Goal: Task Accomplishment & Management: Manage account settings

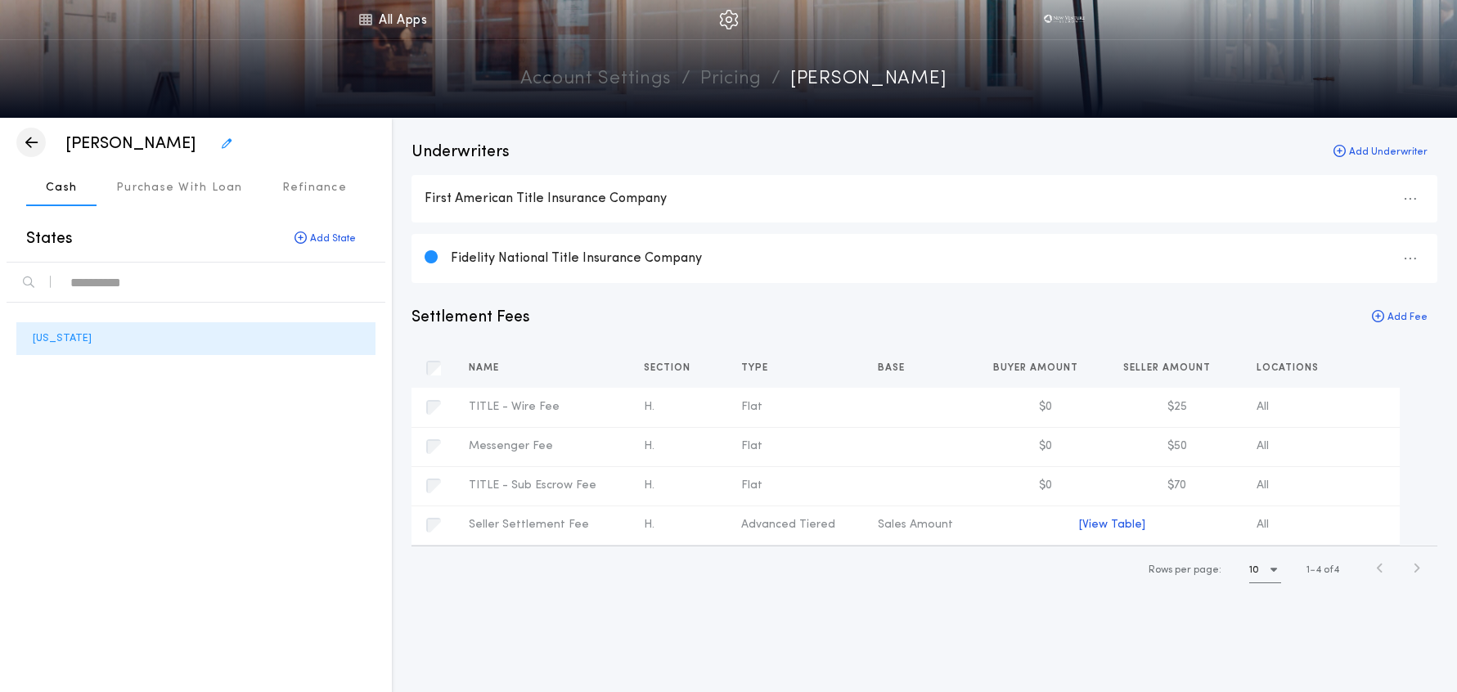
click at [22, 141] on div "button" at bounding box center [30, 142] width 29 height 29
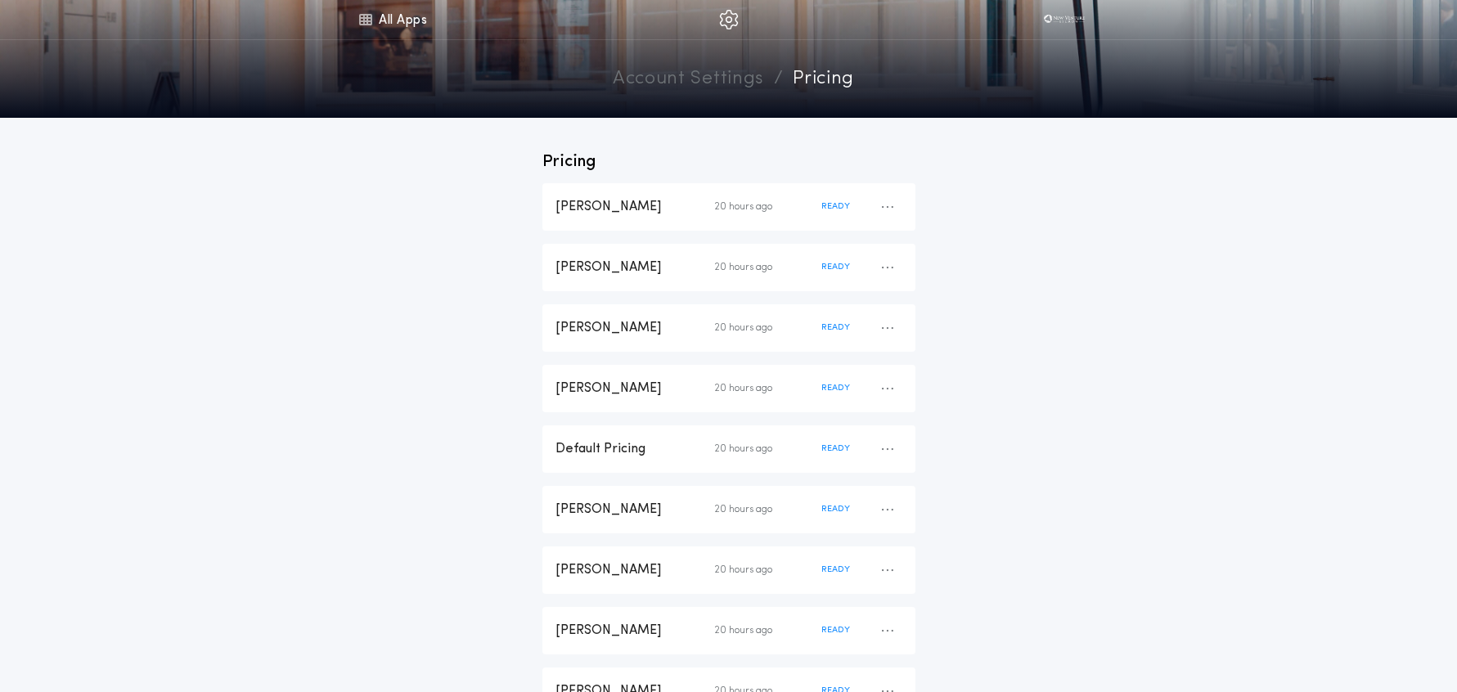
click at [433, 240] on div "Pricing [PERSON_NAME] 20 hours ago READY [PERSON_NAME] 20 hours ago READY [PERS…" at bounding box center [728, 613] width 1457 height 991
click at [1143, 276] on div "Pricing [PERSON_NAME] 20 hours ago READY [PERSON_NAME] 20 hours ago READY [PERS…" at bounding box center [728, 613] width 1457 height 991
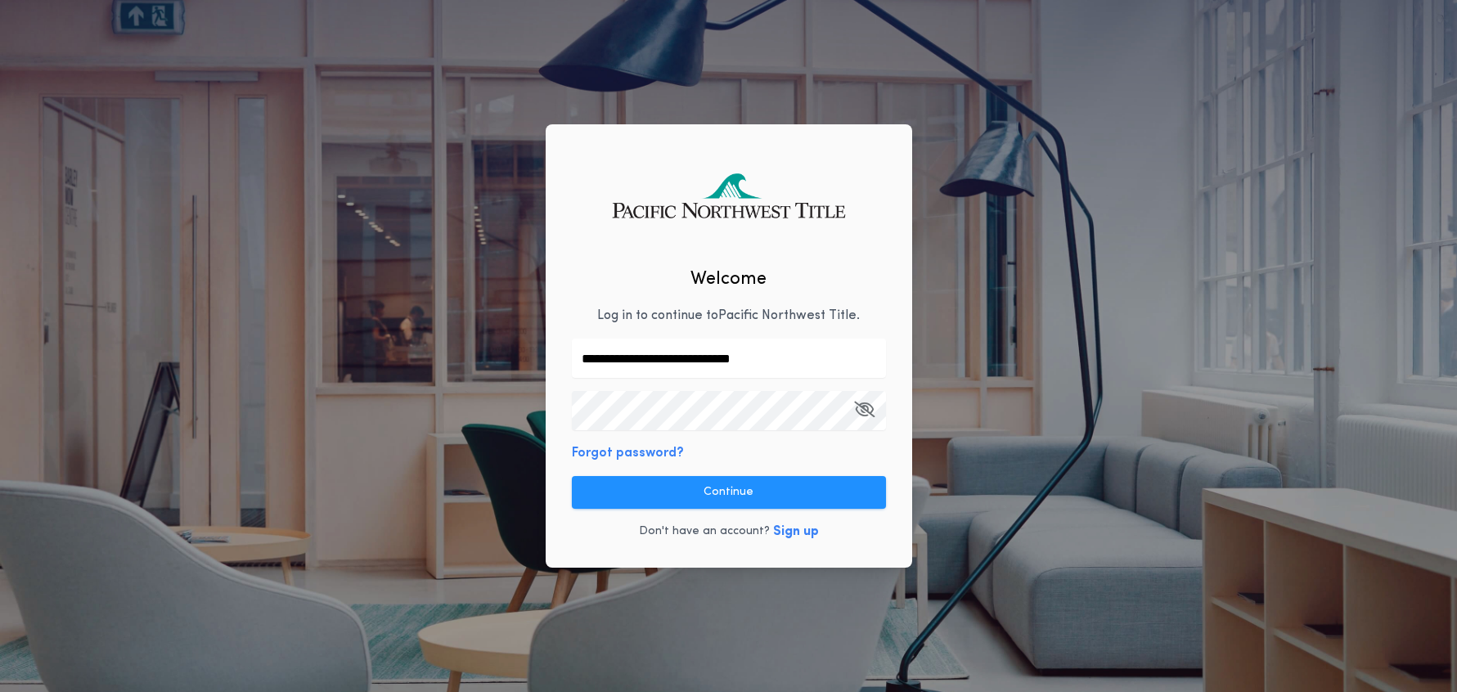
drag, startPoint x: 713, startPoint y: 487, endPoint x: 722, endPoint y: 490, distance: 9.3
click at [713, 487] on button "Continue" at bounding box center [729, 492] width 314 height 33
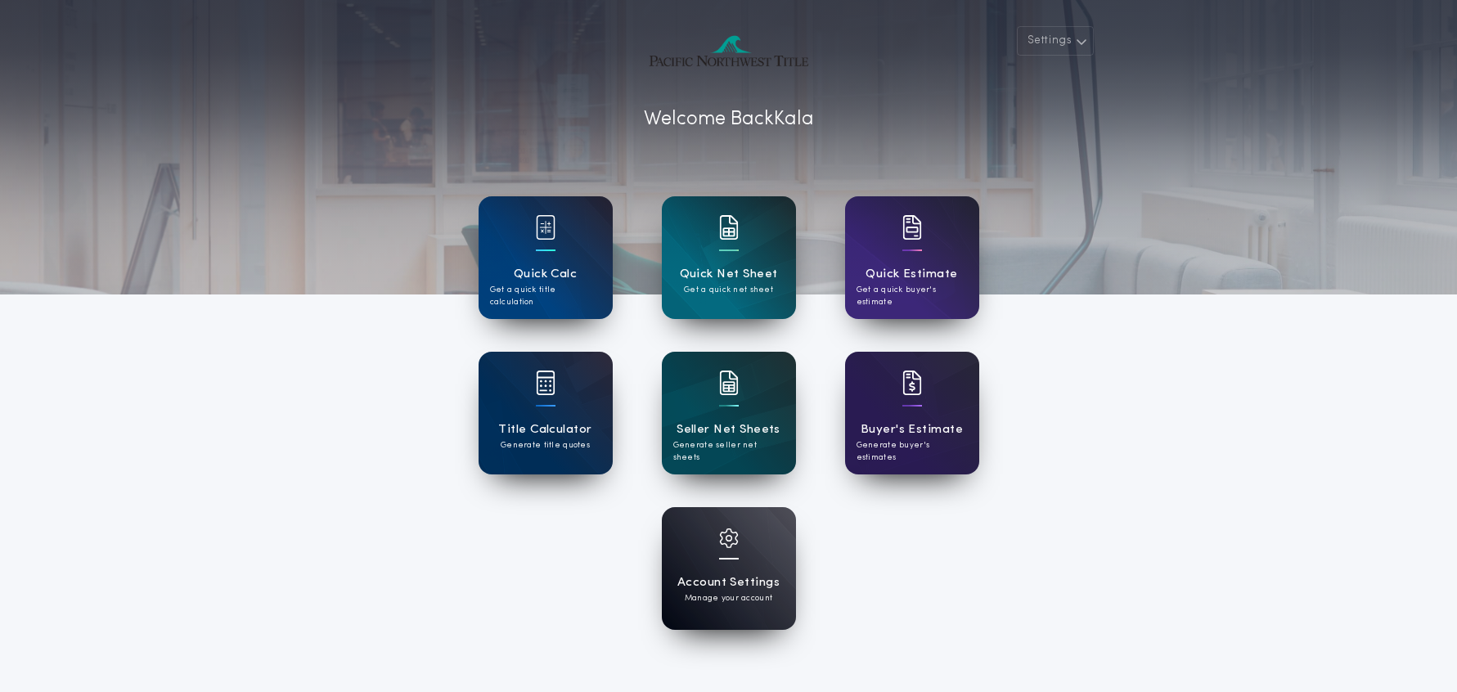
click at [748, 568] on div "Account Settings Manage your account" at bounding box center [729, 568] width 134 height 123
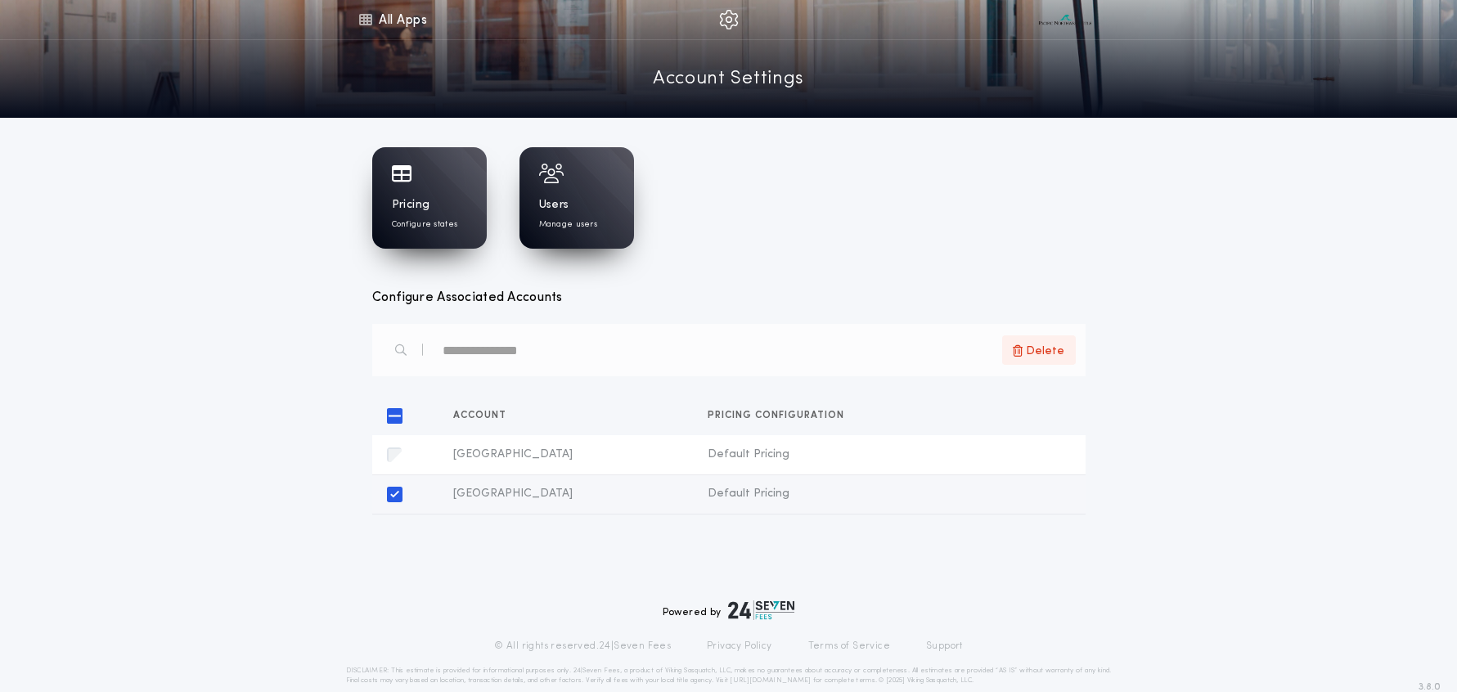
click at [1045, 348] on span "Delete" at bounding box center [1045, 350] width 38 height 19
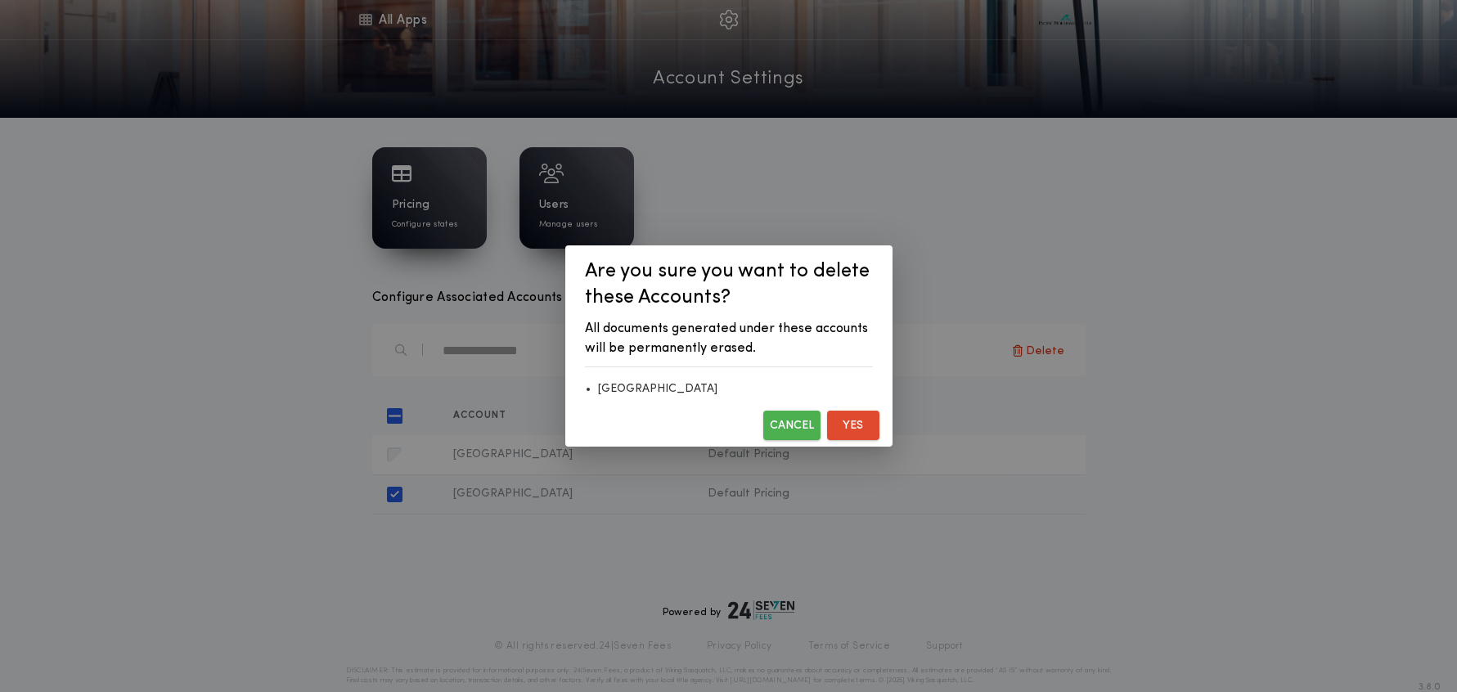
click at [852, 432] on button "Yes" at bounding box center [853, 425] width 52 height 29
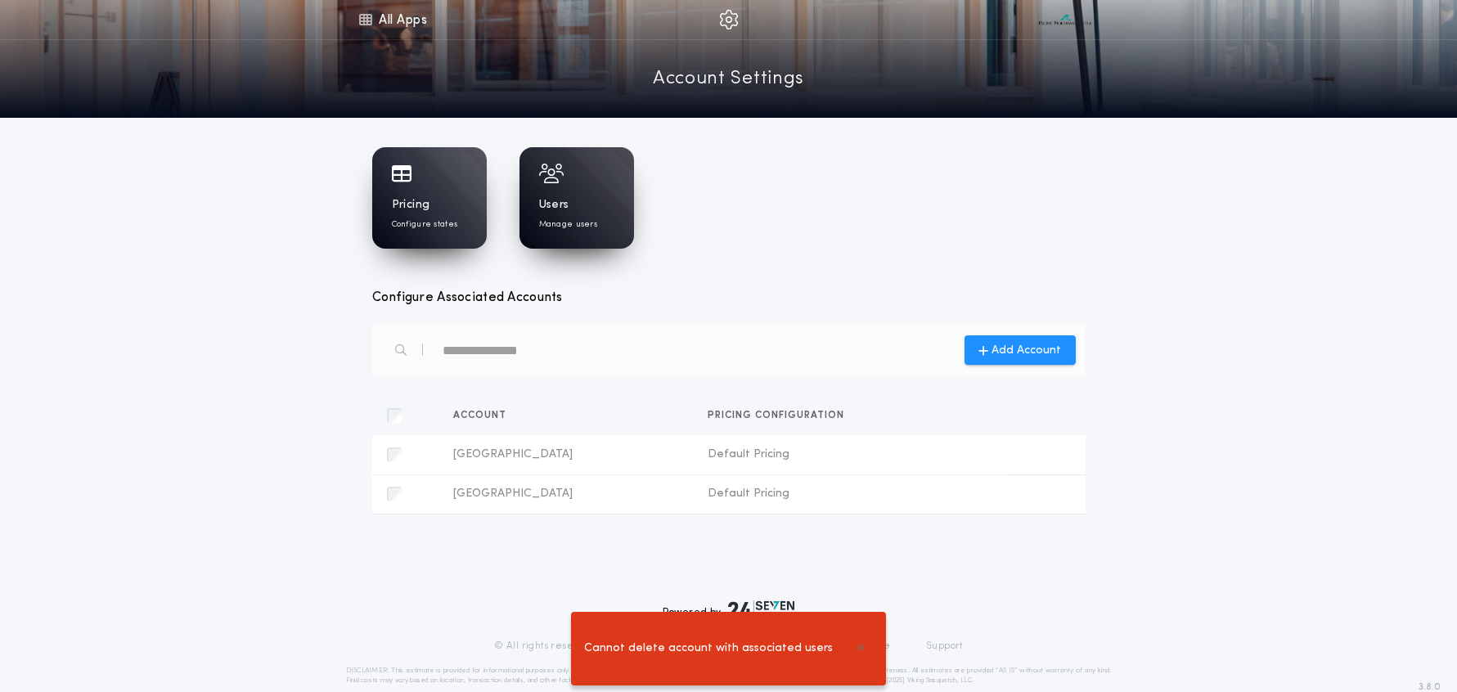
click at [554, 218] on p "Manage users" at bounding box center [568, 224] width 58 height 12
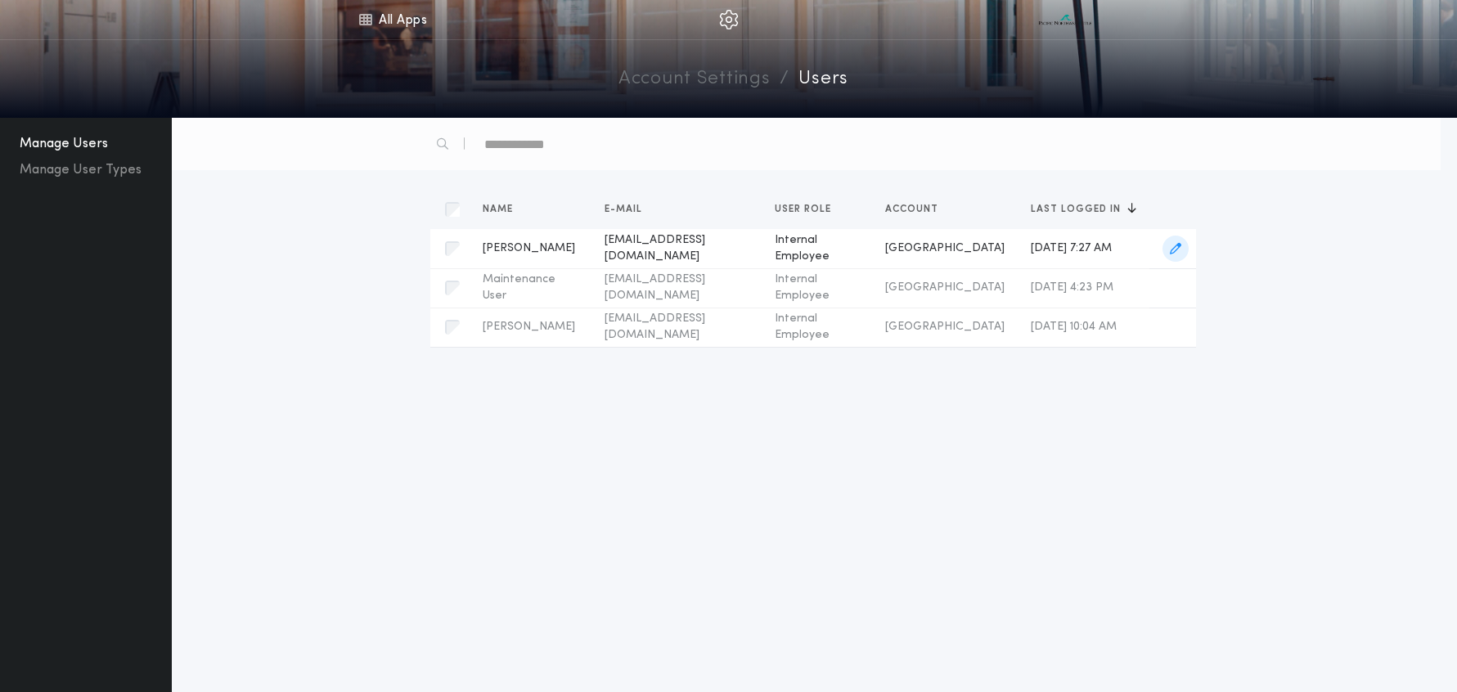
click at [1182, 249] on span "button" at bounding box center [1175, 249] width 26 height 26
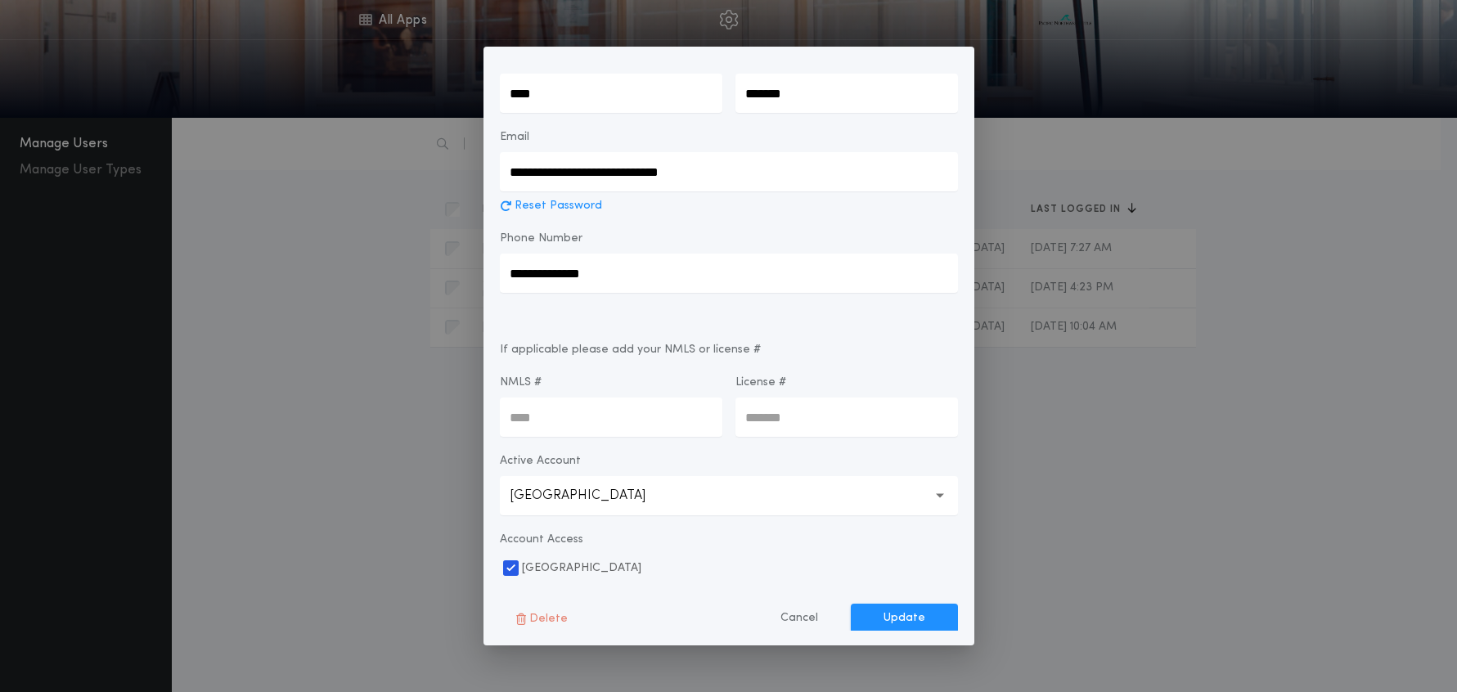
scroll to position [187, 0]
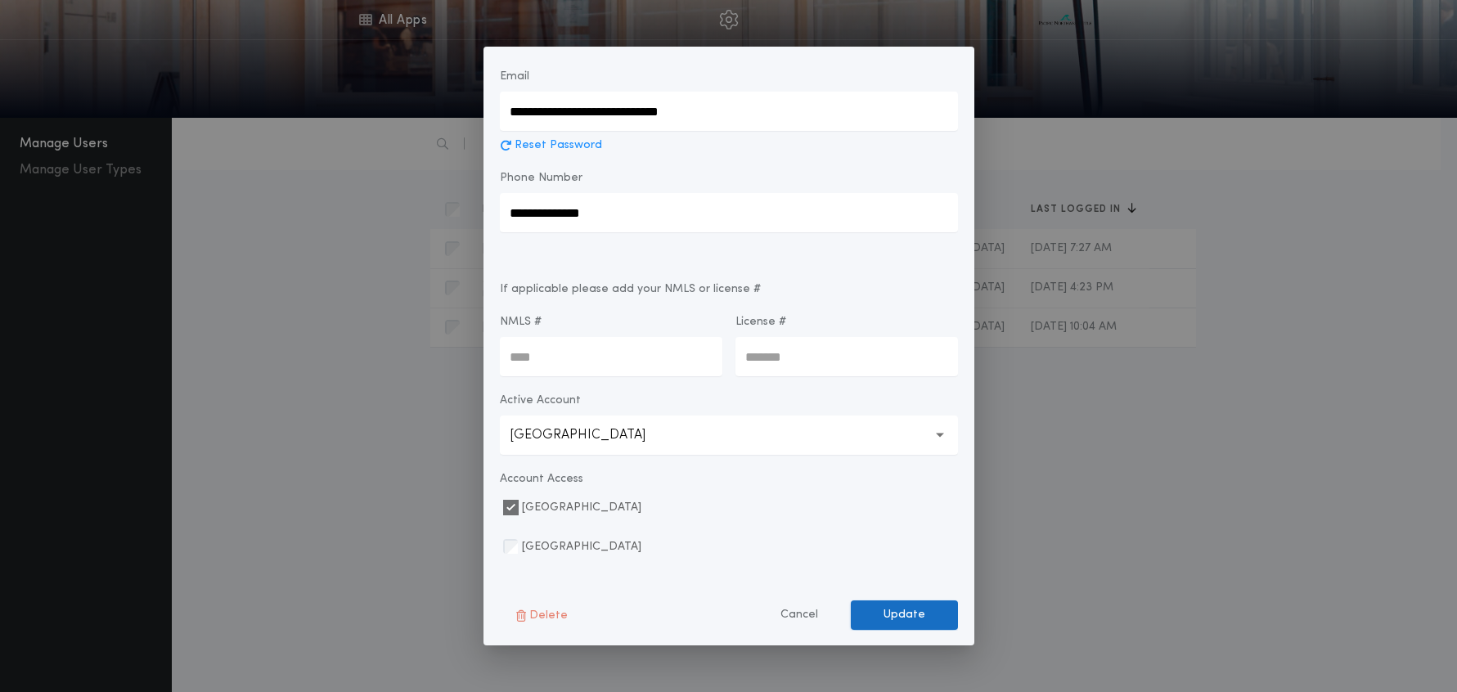
click at [871, 609] on button "Update" at bounding box center [904, 614] width 107 height 29
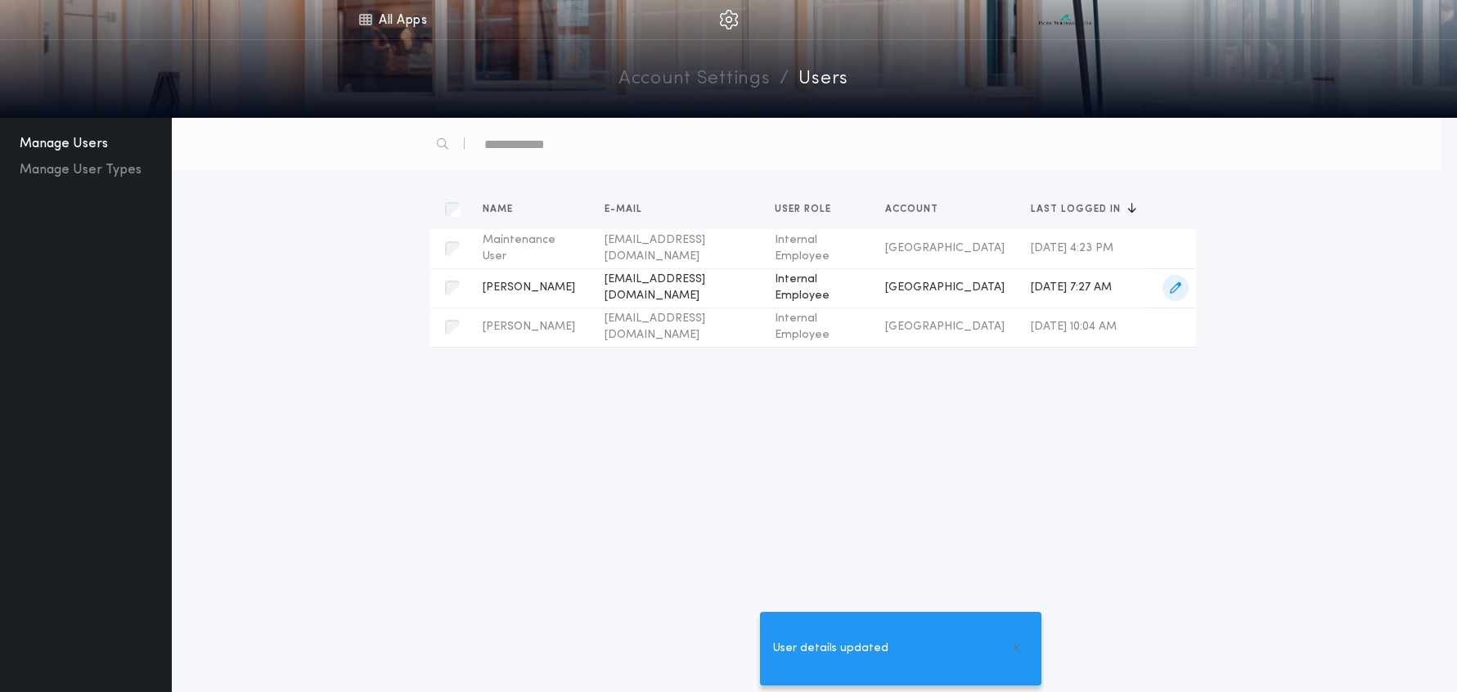
click at [1177, 285] on icon "button" at bounding box center [1175, 287] width 11 height 11
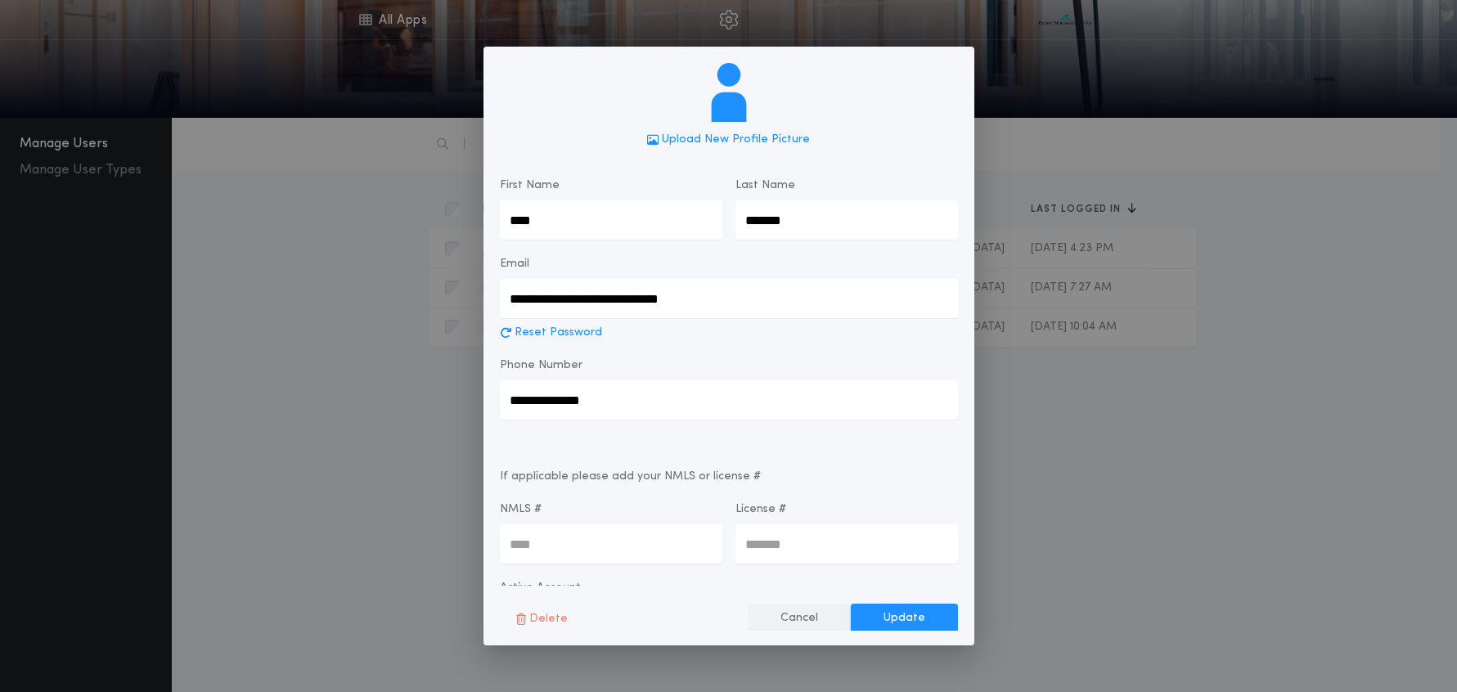
click at [795, 618] on button "Cancel" at bounding box center [799, 617] width 103 height 29
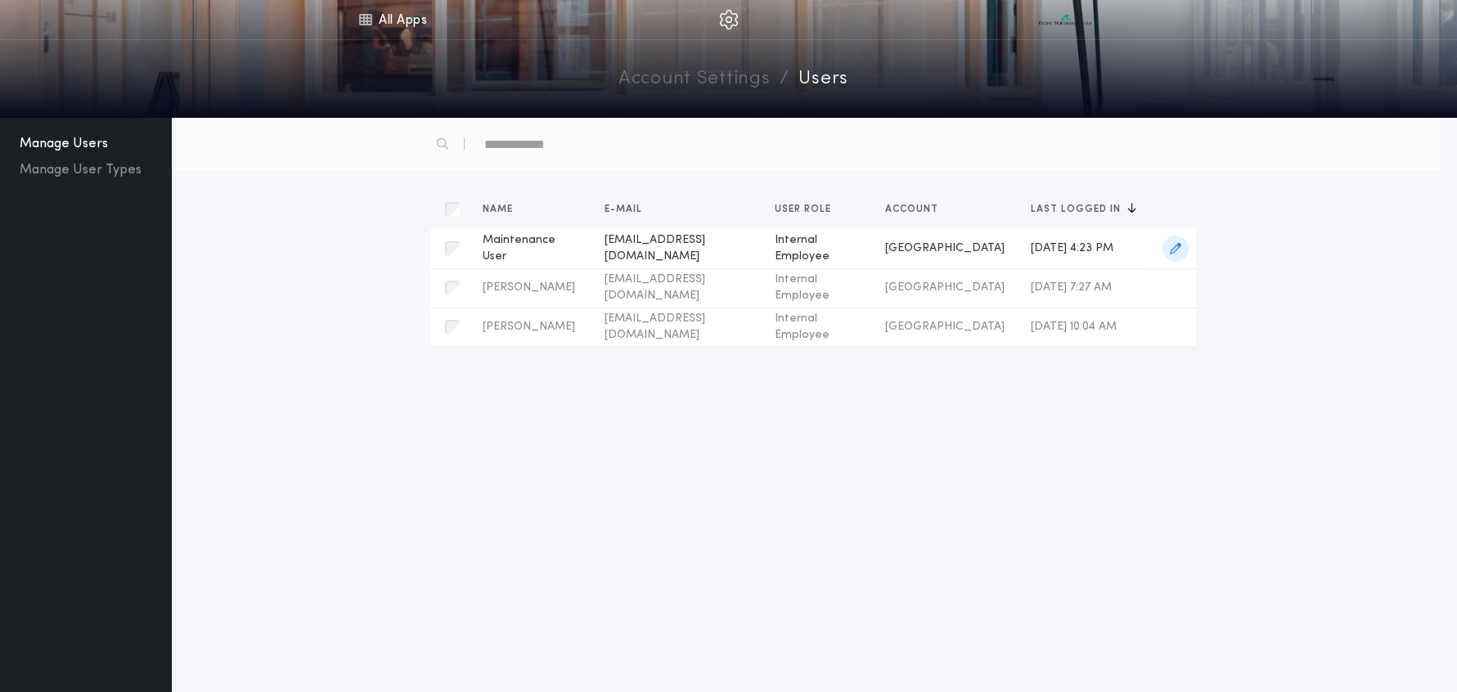
click at [1165, 251] on span "button" at bounding box center [1175, 249] width 26 height 26
type input "**********"
type input "****"
type input "**********"
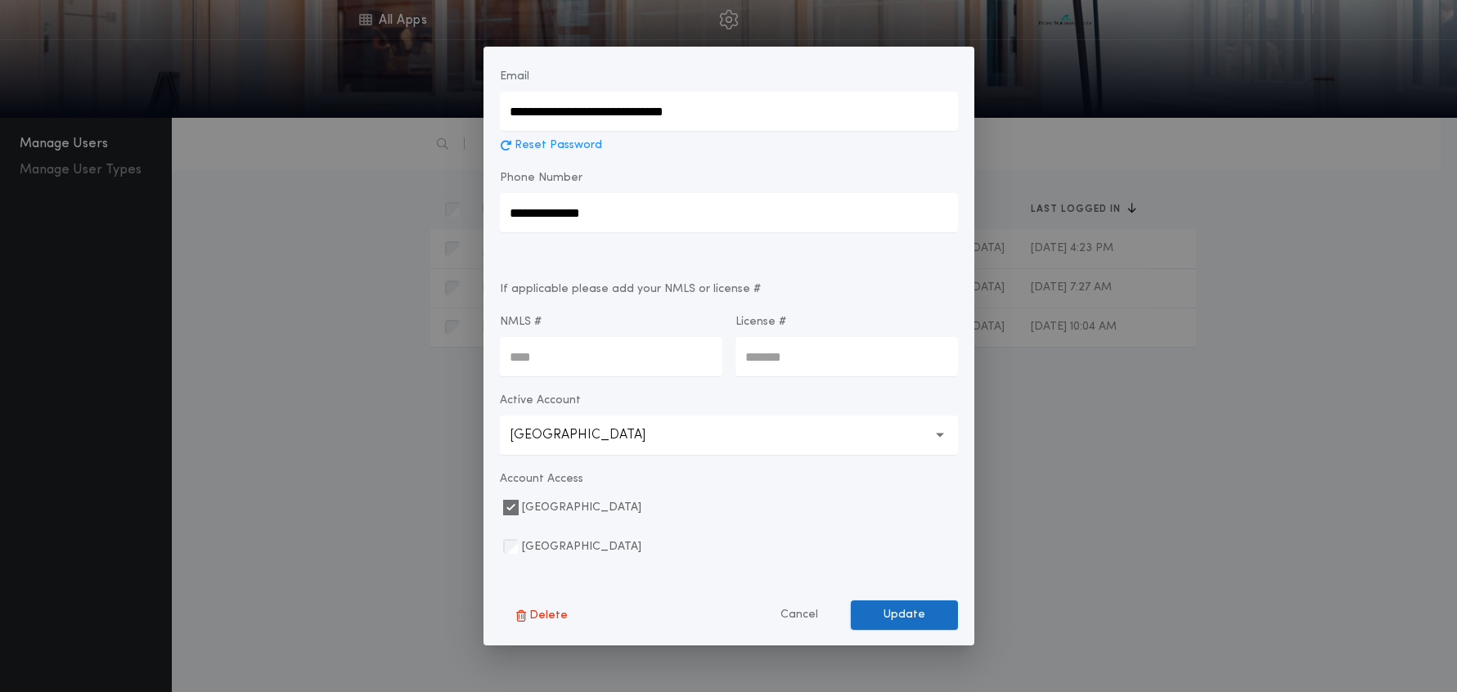
drag, startPoint x: 882, startPoint y: 618, endPoint x: 878, endPoint y: 609, distance: 8.8
click at [881, 618] on button "Update" at bounding box center [904, 614] width 107 height 29
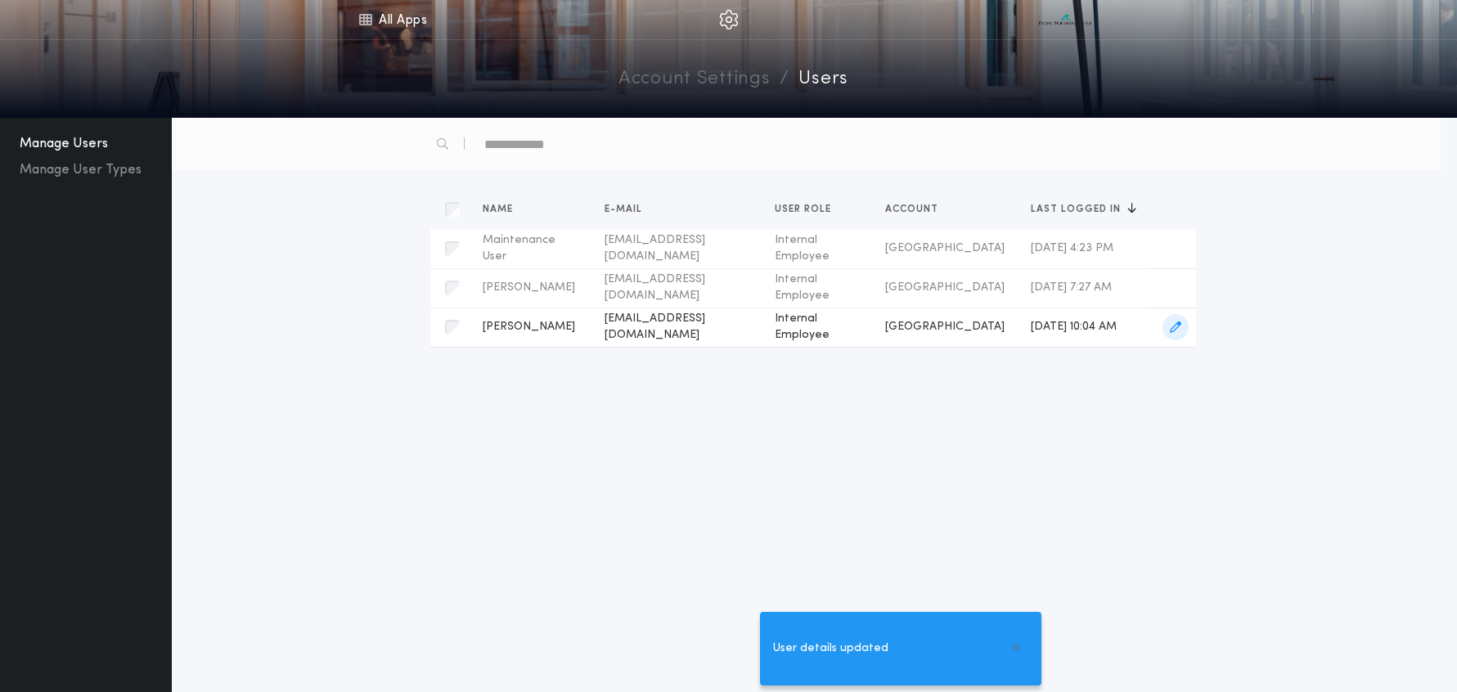
click at [1171, 330] on icon "button" at bounding box center [1175, 326] width 11 height 11
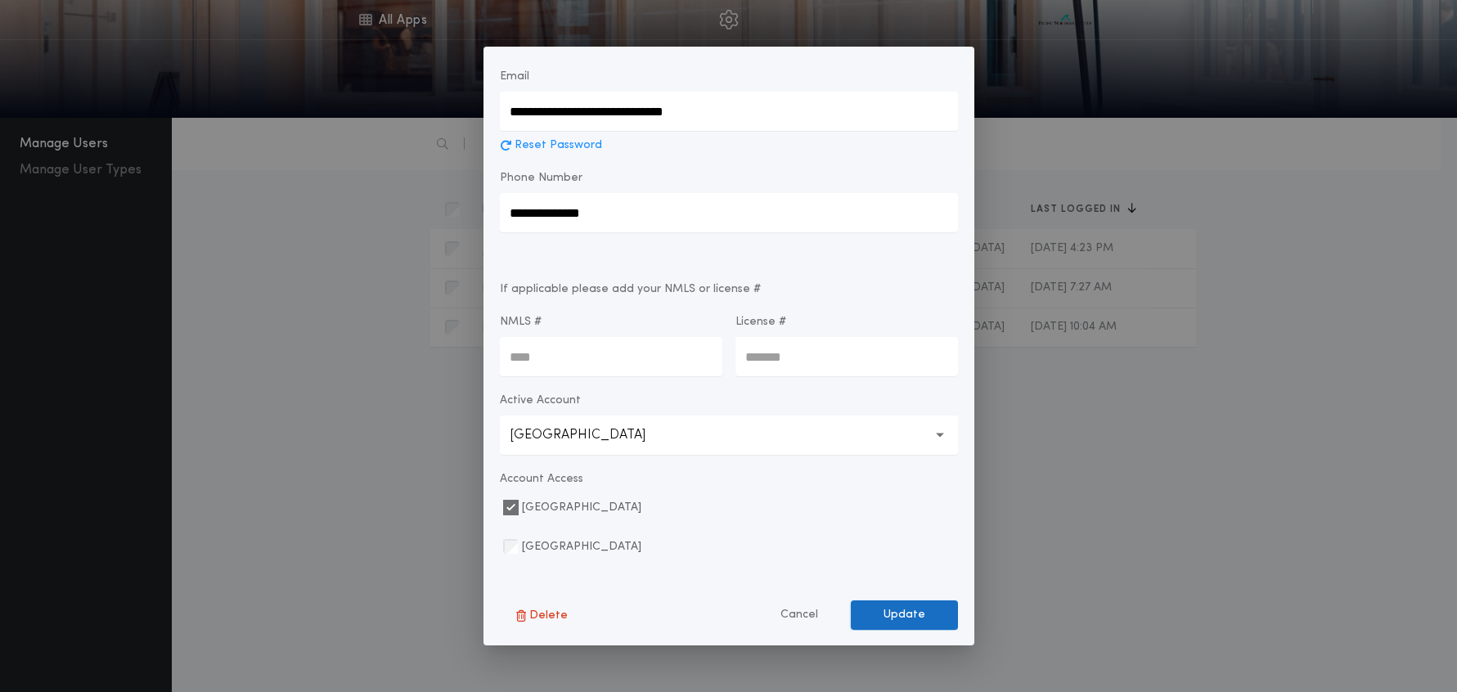
click at [901, 611] on button "Update" at bounding box center [904, 614] width 107 height 29
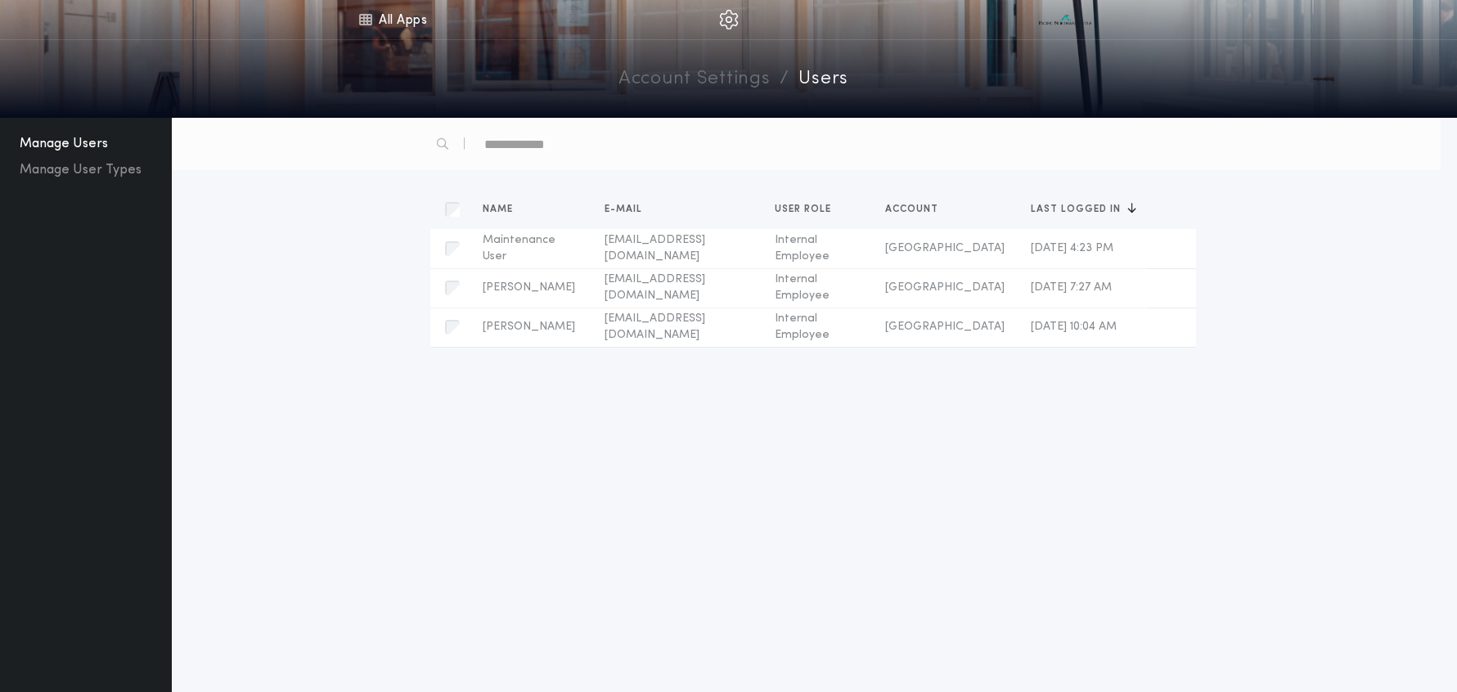
click at [649, 84] on link "Account Settings" at bounding box center [693, 79] width 151 height 29
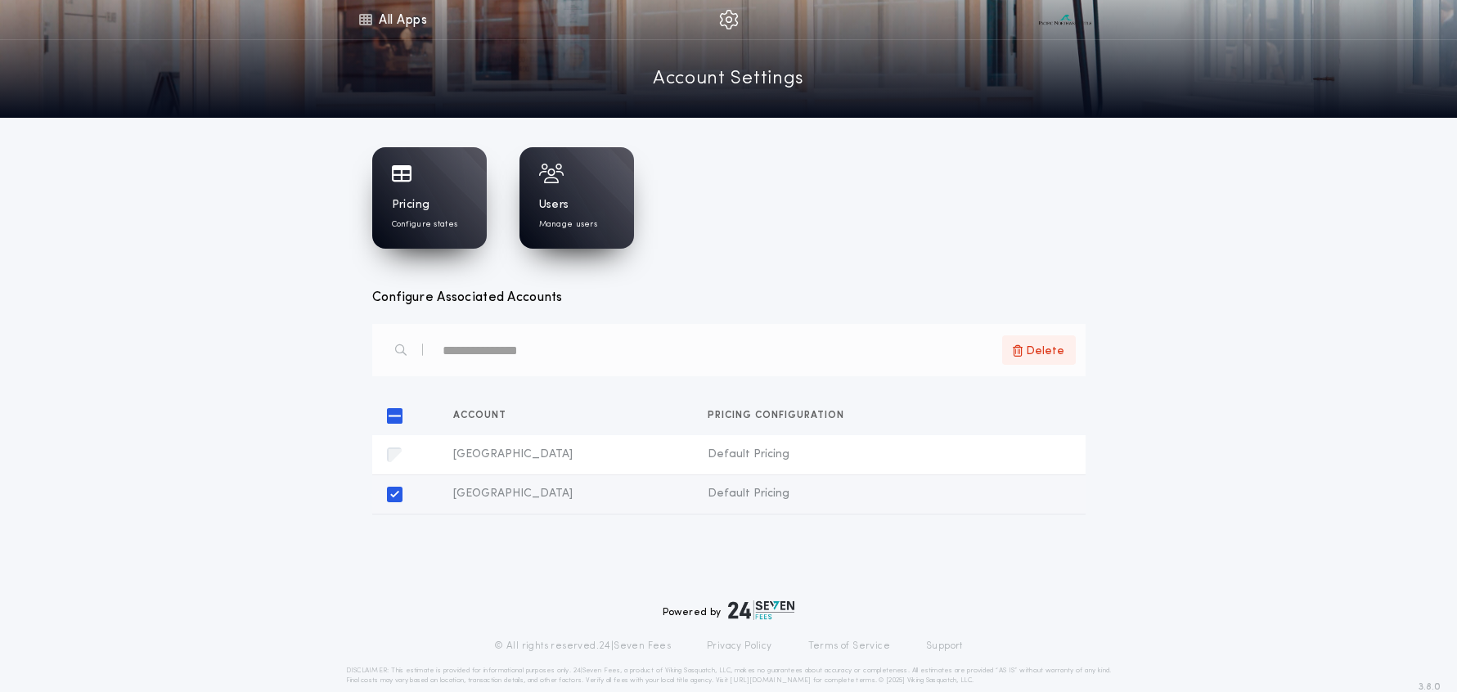
click at [1047, 353] on span "Delete" at bounding box center [1045, 350] width 38 height 19
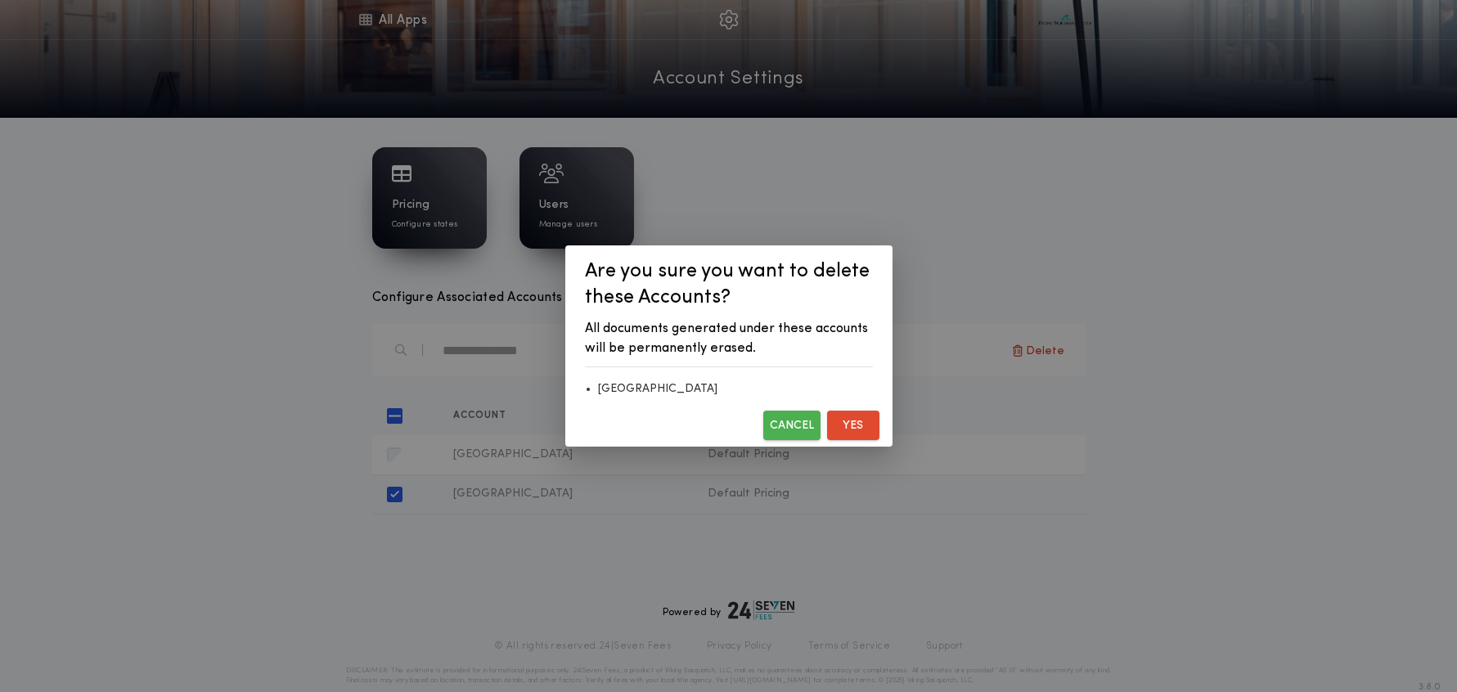
click at [850, 430] on button "Yes" at bounding box center [853, 425] width 52 height 29
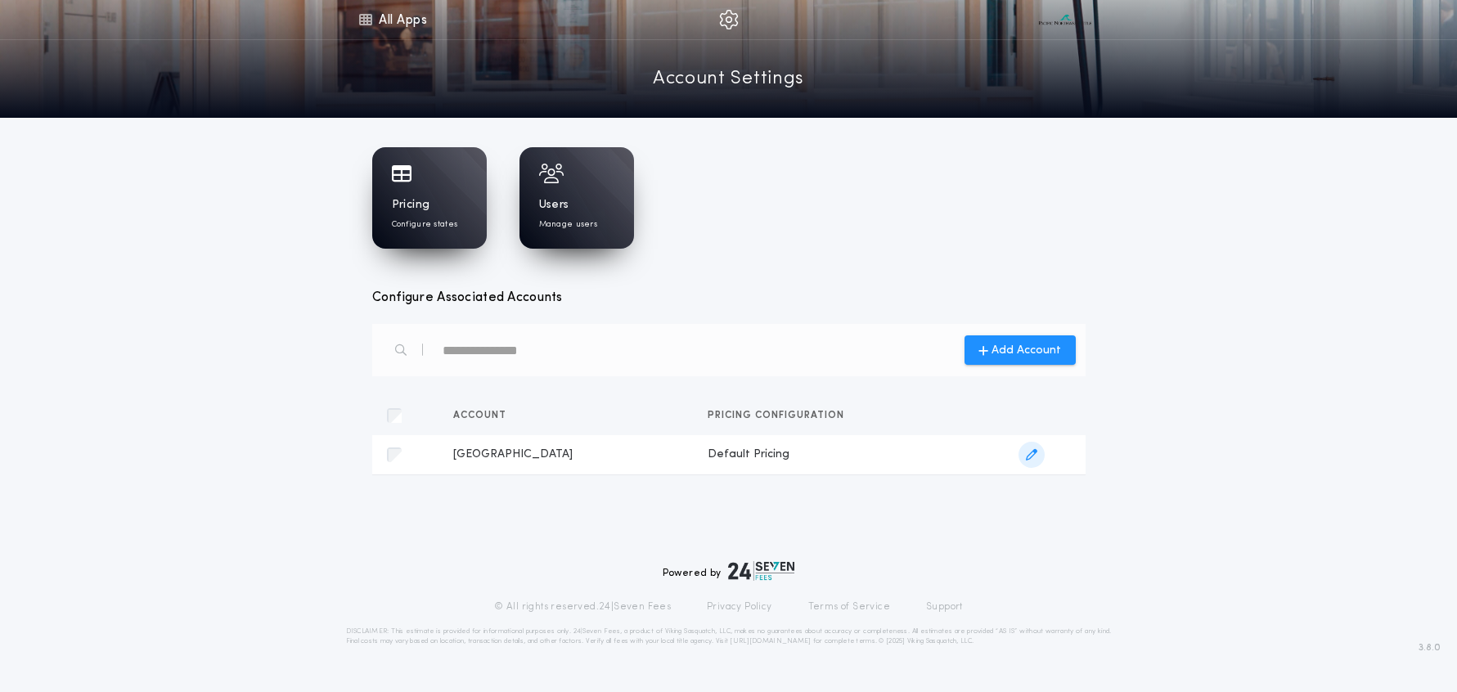
click at [1032, 457] on span "button" at bounding box center [1031, 455] width 26 height 26
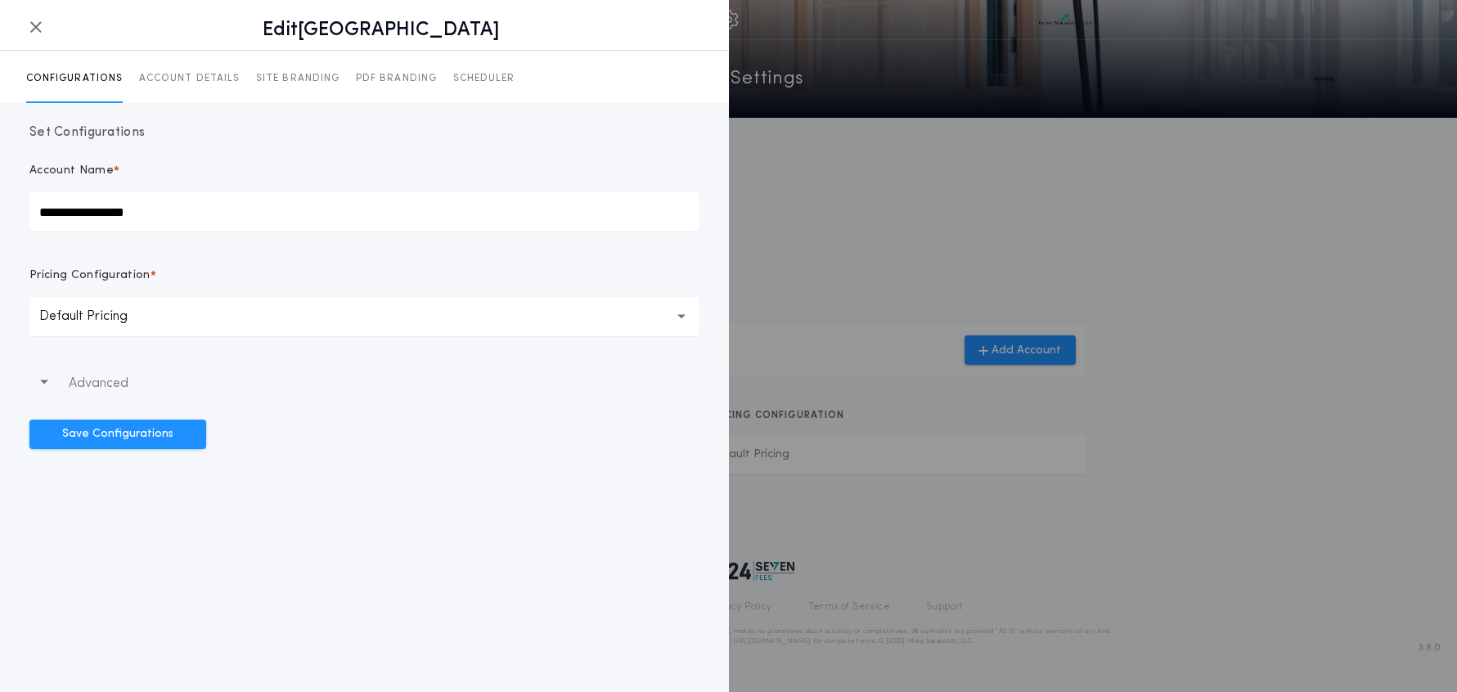
drag, startPoint x: 174, startPoint y: 212, endPoint x: 10, endPoint y: 207, distance: 164.5
click at [27, 213] on div "**********" at bounding box center [364, 286] width 729 height 366
type input "**********"
click at [136, 437] on button "Save Configurations" at bounding box center [117, 434] width 177 height 29
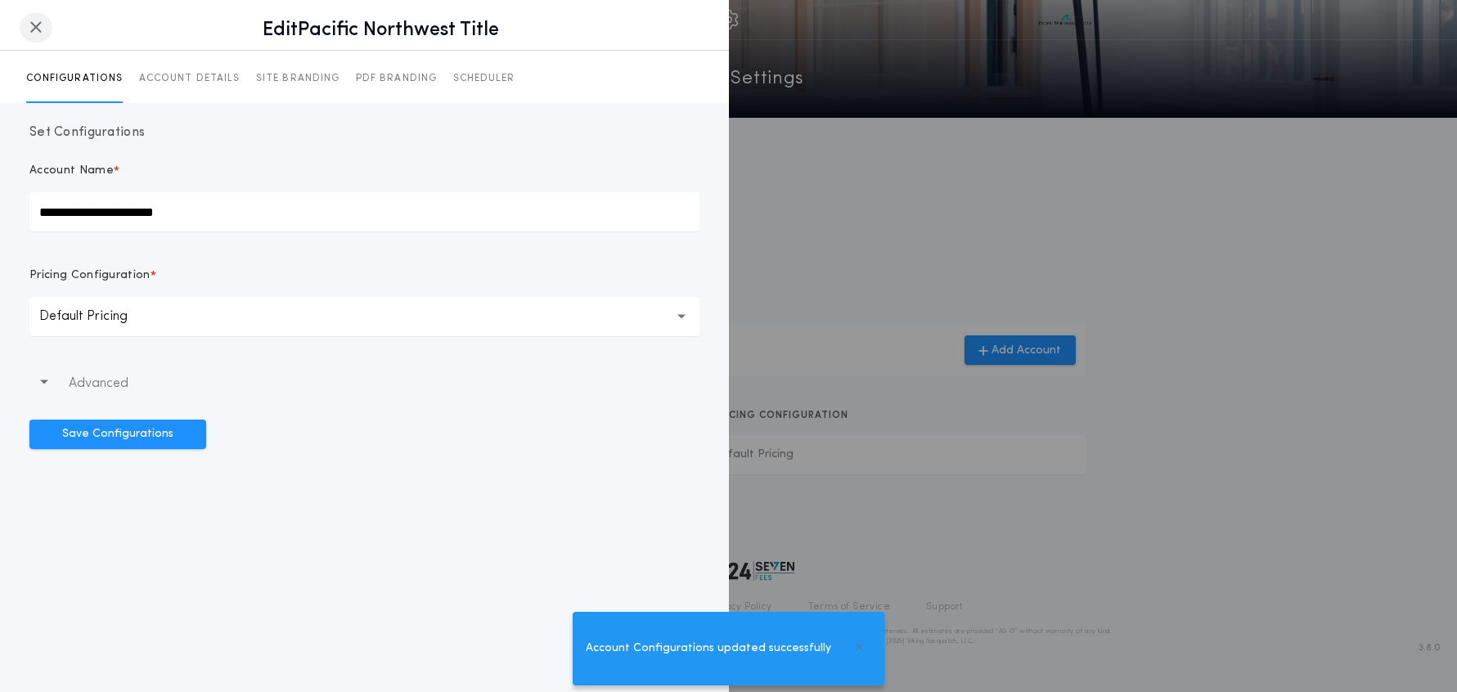
click at [37, 28] on icon "button" at bounding box center [35, 27] width 13 height 1
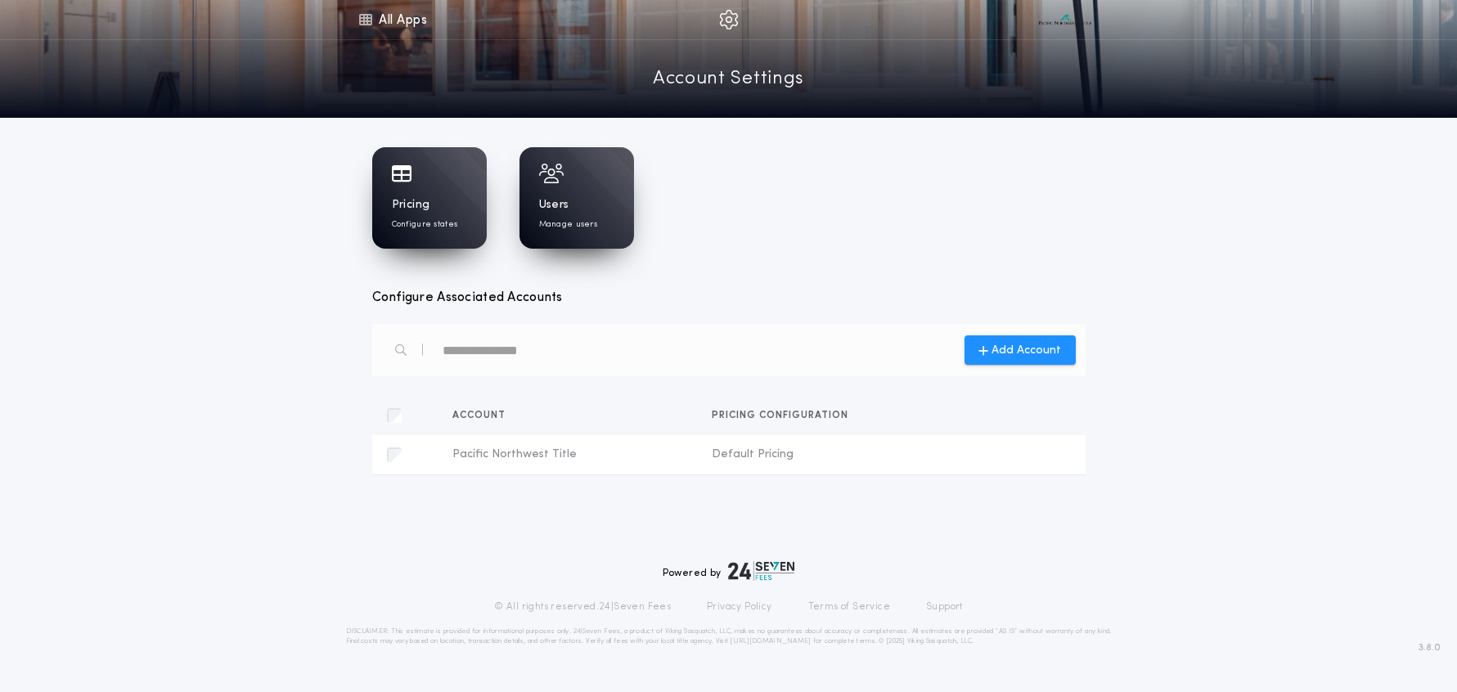
click at [910, 239] on div "Pricing Configure states Users Manage users" at bounding box center [728, 197] width 713 height 101
click at [393, 23] on link "All Apps" at bounding box center [393, 19] width 74 height 39
